Goal: Information Seeking & Learning: Compare options

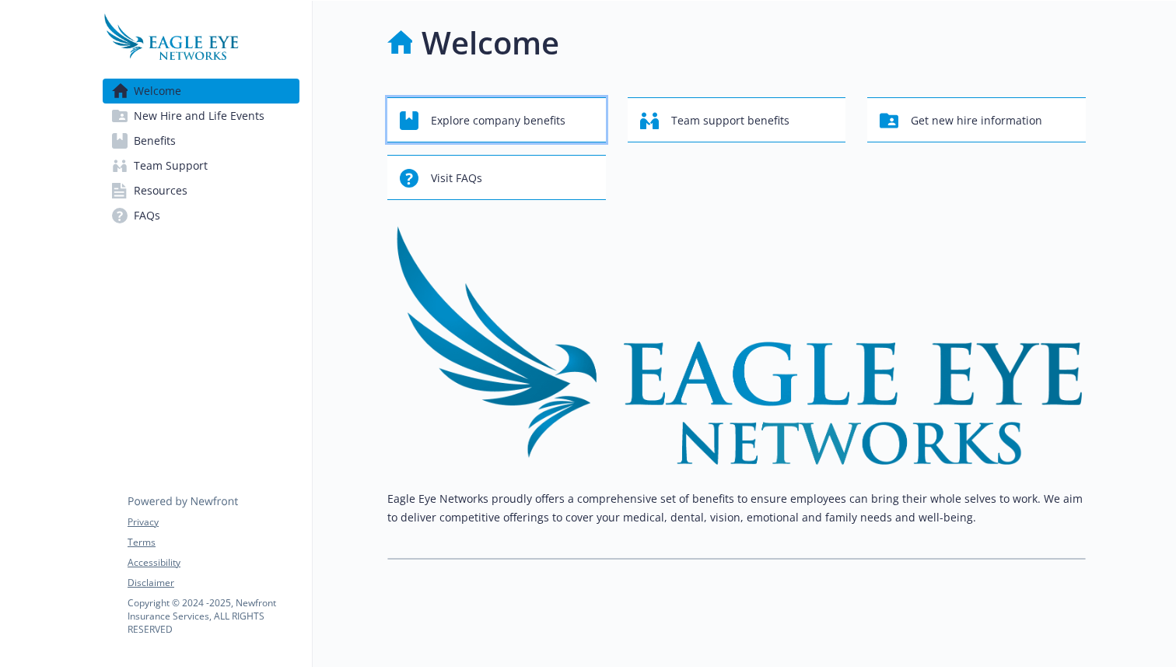
click at [496, 128] on span "Explore company benefits" at bounding box center [498, 121] width 135 height 30
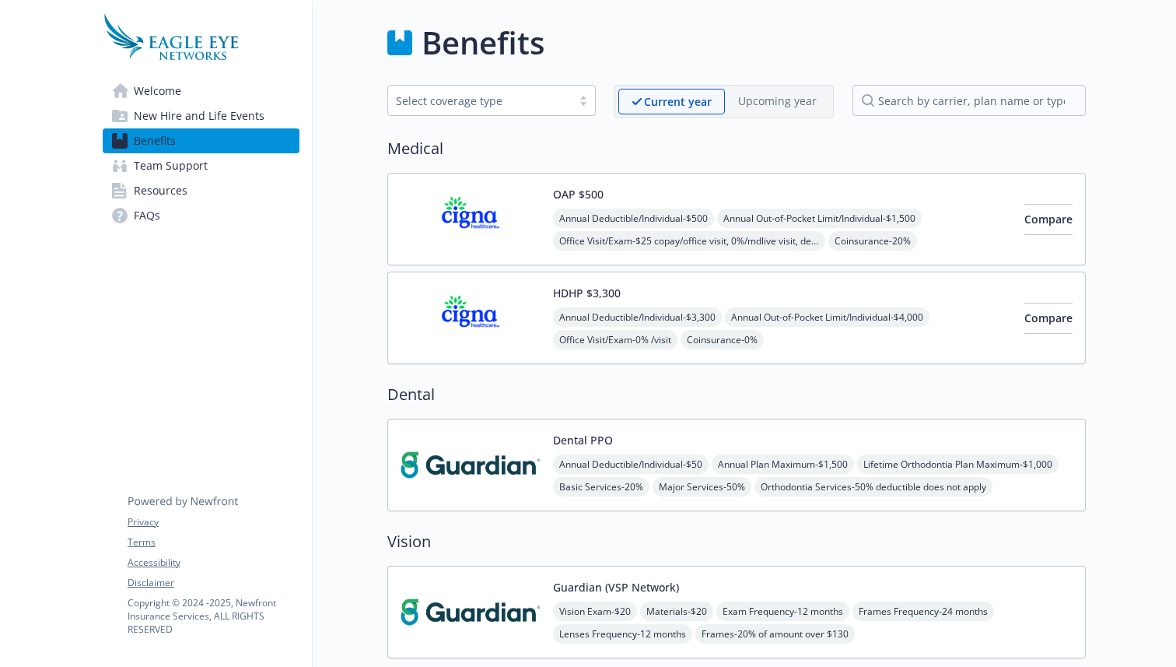
click at [776, 100] on p "Upcoming year" at bounding box center [777, 101] width 79 height 16
click at [1025, 329] on button "Compare" at bounding box center [1049, 318] width 48 height 31
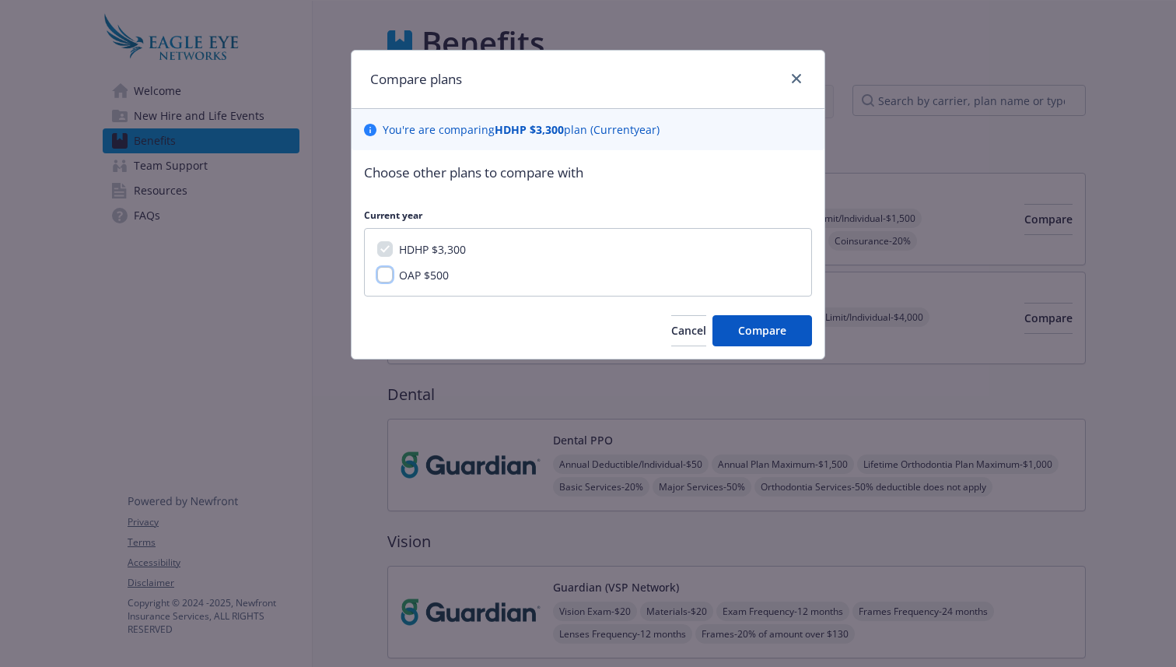
click at [384, 279] on input "OAP $500" at bounding box center [385, 275] width 16 height 16
checkbox input "true"
click at [774, 332] on span "Compare" at bounding box center [762, 330] width 48 height 15
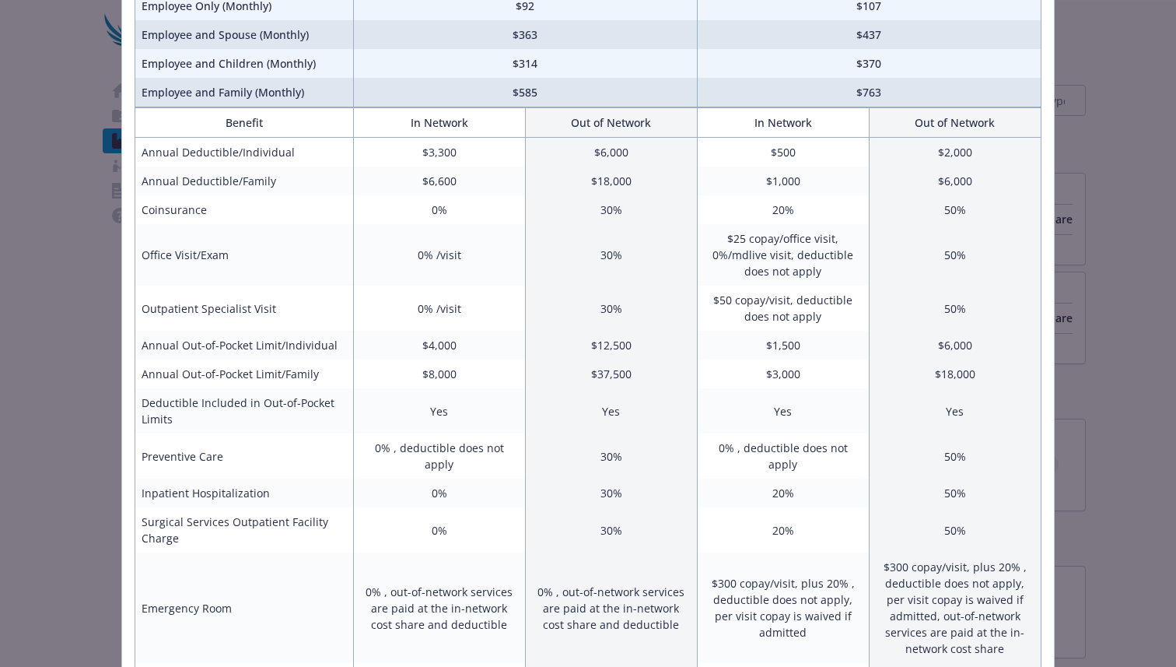
scroll to position [173, 0]
